Goal: Find contact information: Find contact information

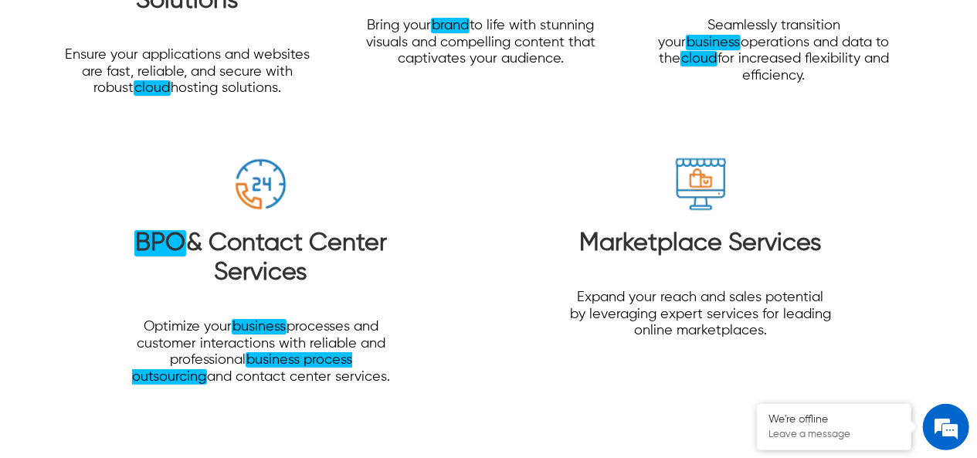
scroll to position [5290, 0]
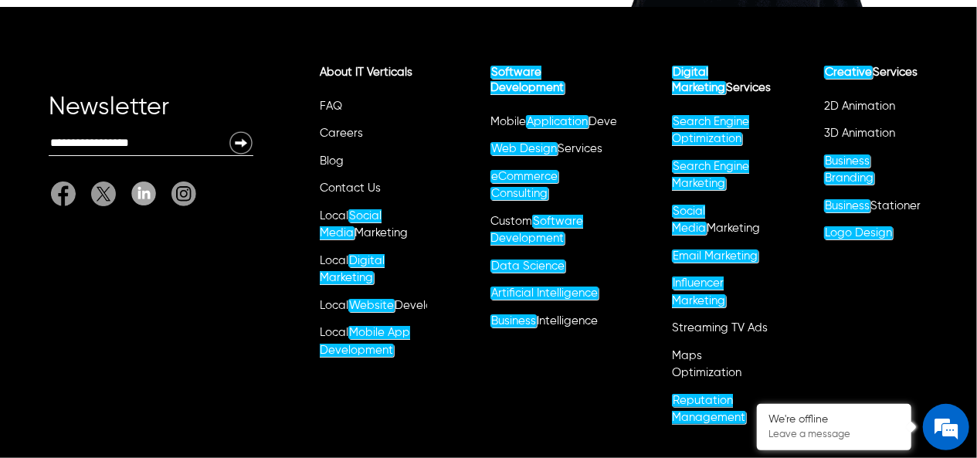
copy p "IT Verticals"
click at [140, 182] on img "Linkedin" at bounding box center [143, 194] width 25 height 24
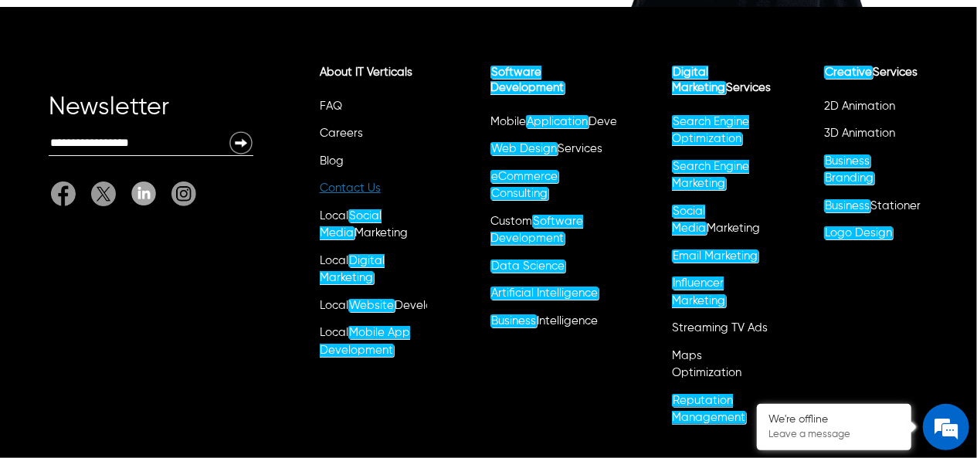
click at [352, 182] on link "Contact Us" at bounding box center [350, 188] width 61 height 12
click at [352, 151] on li "Blog" at bounding box center [372, 165] width 110 height 28
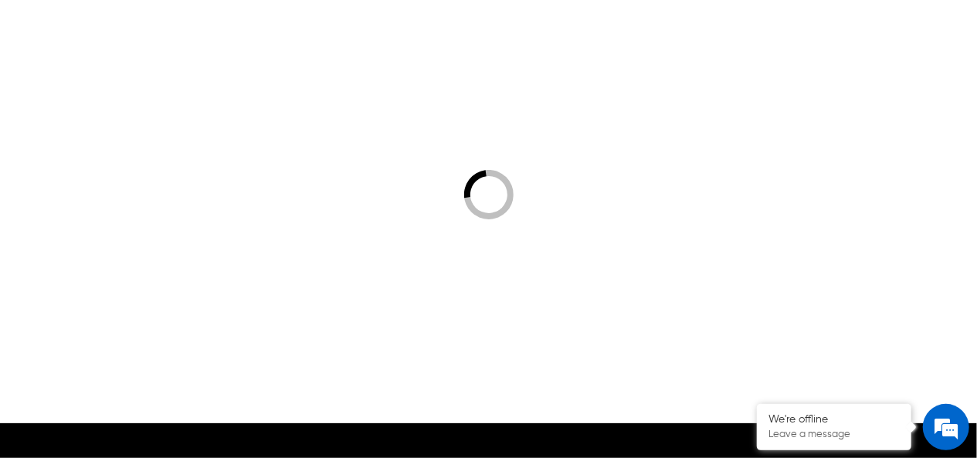
click at [352, 144] on div at bounding box center [488, 194] width 977 height 458
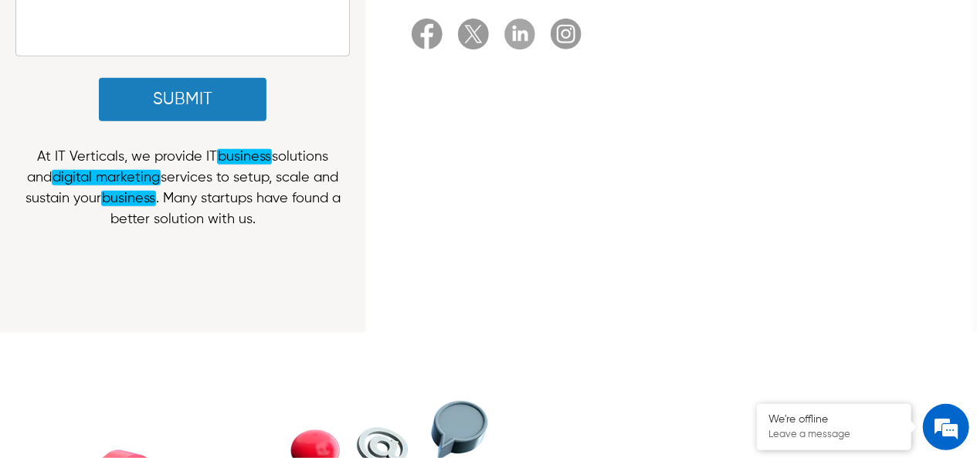
scroll to position [541, 0]
